Goal: Task Accomplishment & Management: Manage account settings

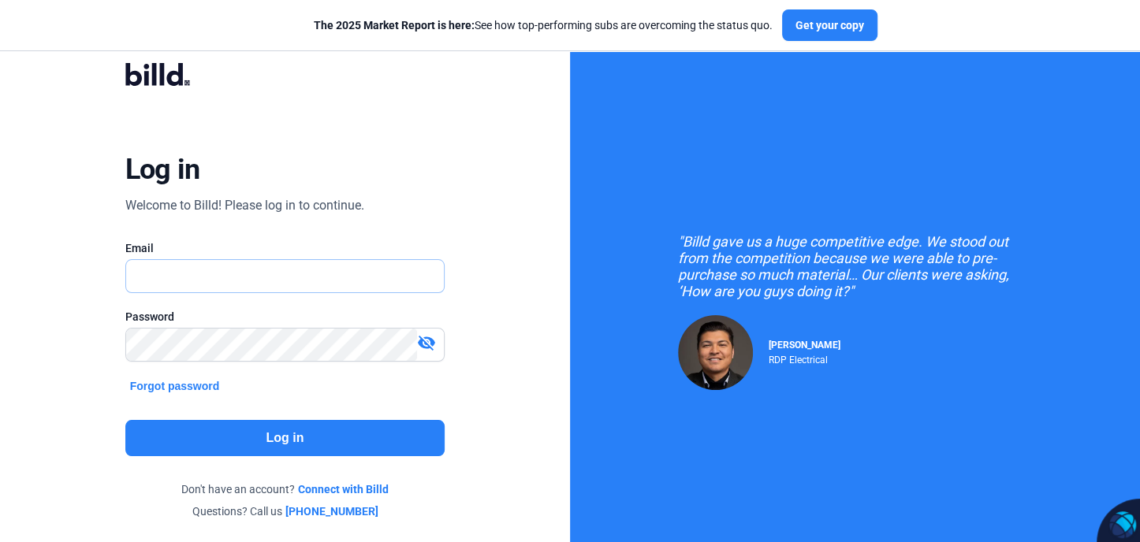
type input "[EMAIL_ADDRESS][DOMAIN_NAME]"
click at [312, 438] on button "Log in" at bounding box center [285, 438] width 320 height 36
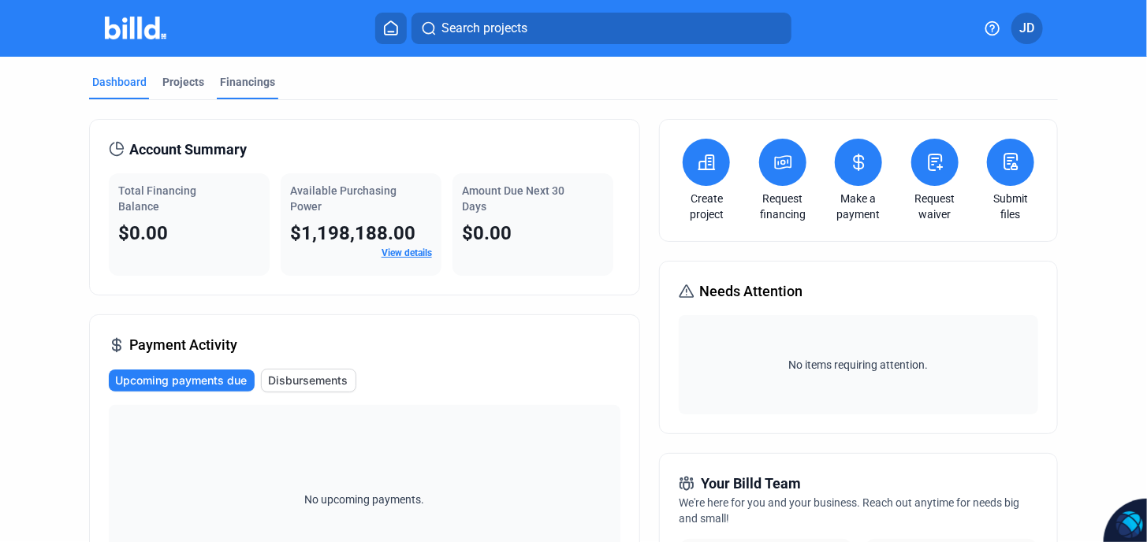
click at [248, 80] on div "Financings" at bounding box center [247, 82] width 55 height 16
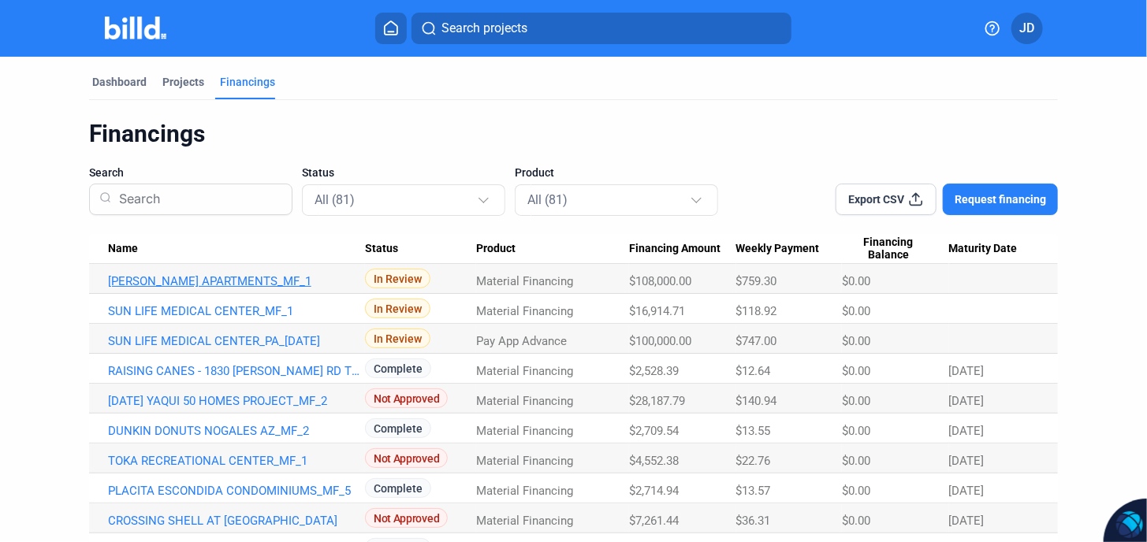
click at [211, 279] on link "BAUTISTA APARTMENTS_MF_1" at bounding box center [236, 281] width 257 height 14
click at [257, 281] on link "BAUTISTA APARTMENTS_MF_1" at bounding box center [236, 281] width 257 height 14
click at [257, 280] on link "BAUTISTA APARTMENTS_MF_1" at bounding box center [236, 281] width 257 height 14
click at [258, 280] on link "BAUTISTA APARTMENTS_MF_1" at bounding box center [236, 281] width 257 height 14
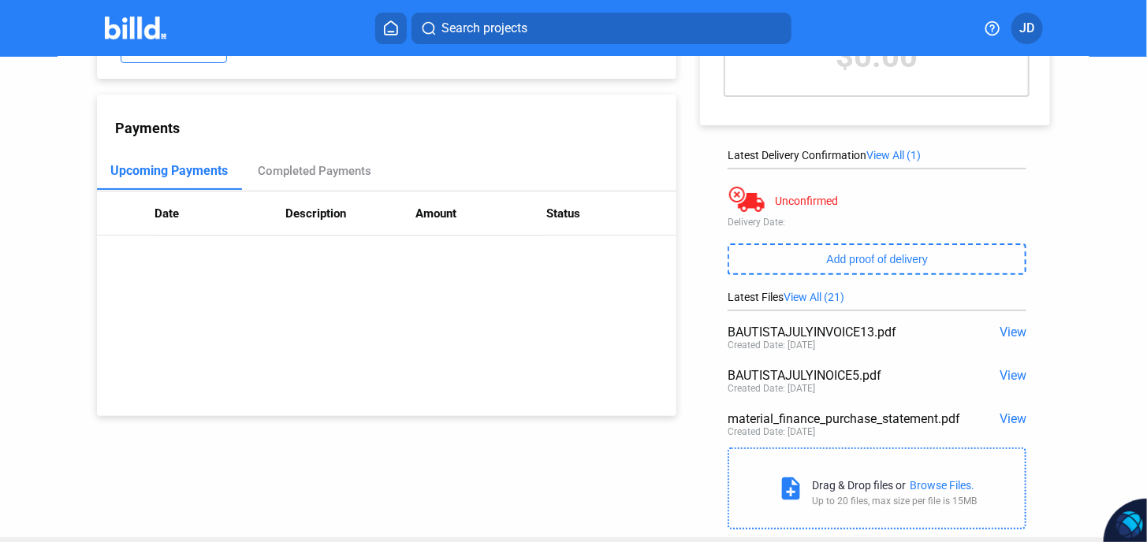
scroll to position [125, 0]
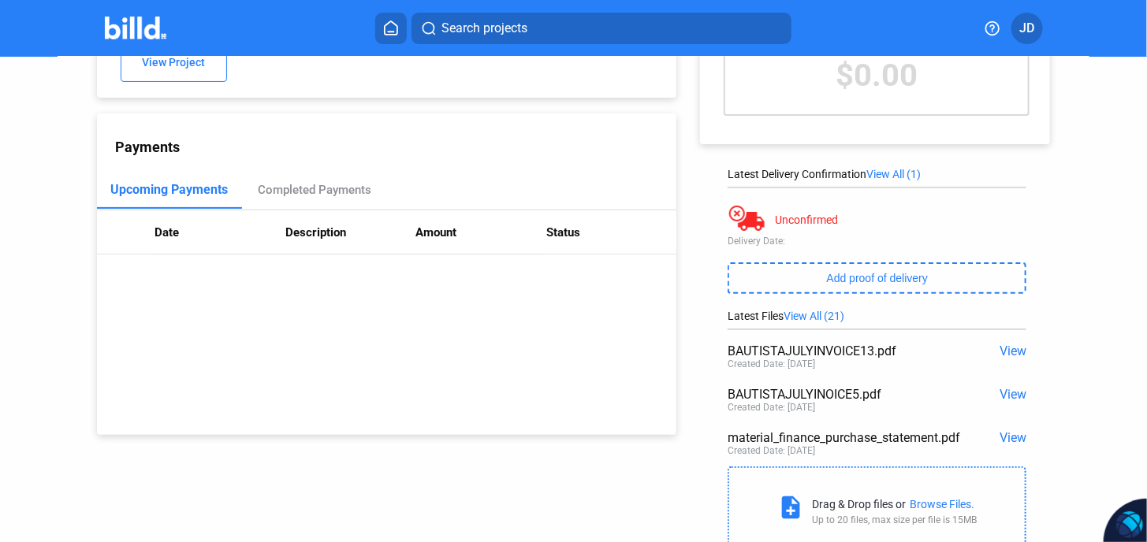
click at [821, 315] on span "View All (21)" at bounding box center [814, 316] width 61 height 13
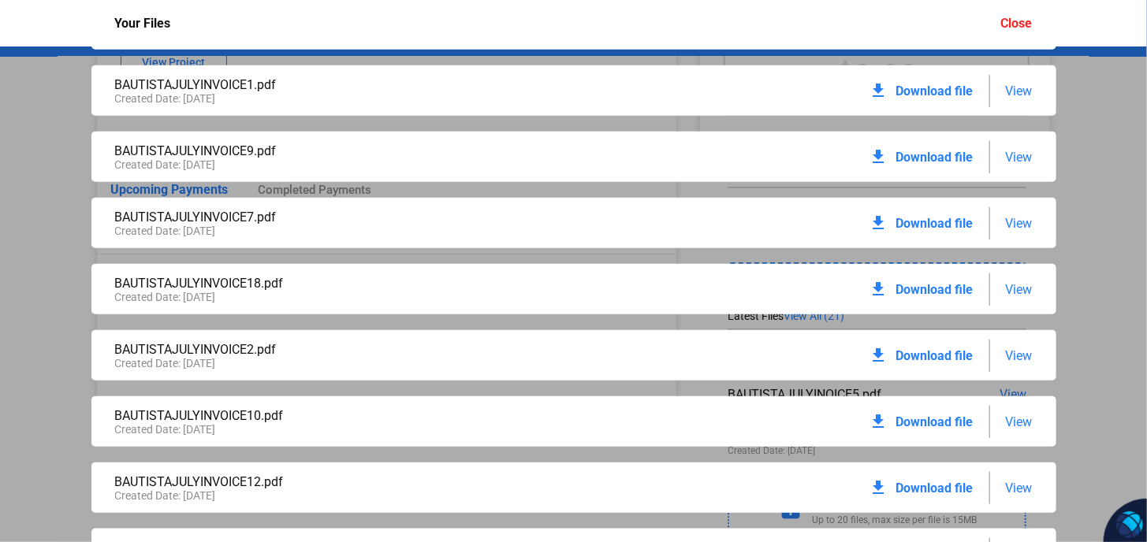
scroll to position [319, 0]
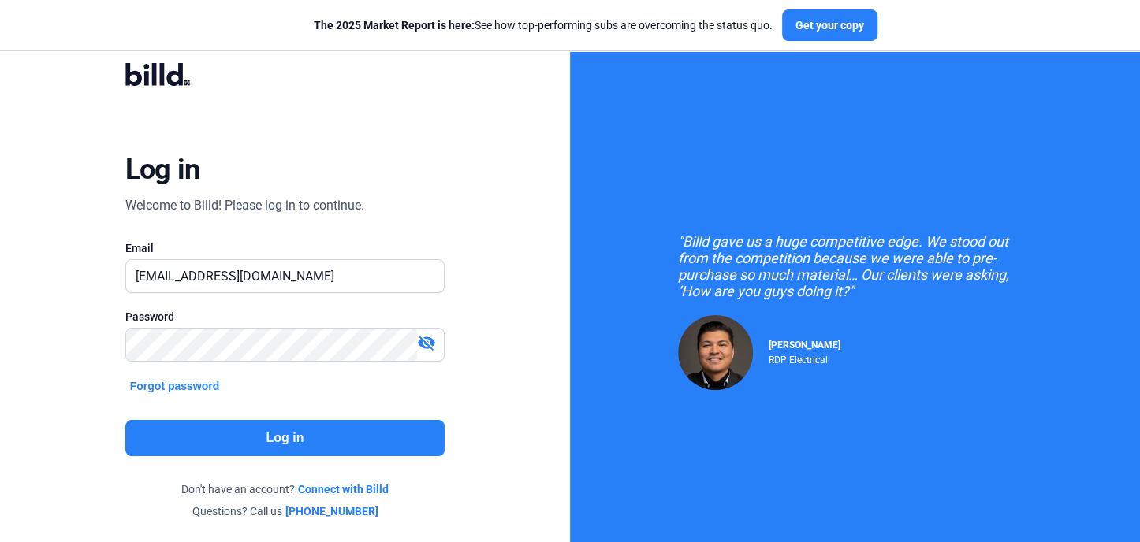
click at [279, 430] on button "Log in" at bounding box center [285, 438] width 320 height 36
